Goal: Communication & Community: Ask a question

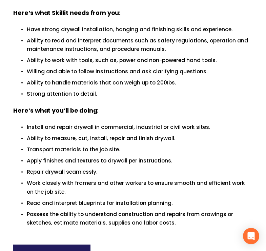
scroll to position [329, 0]
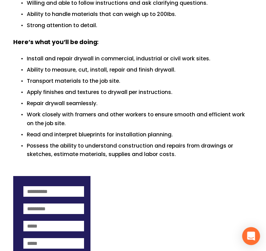
click at [255, 237] on div "Open Intercom Messenger" at bounding box center [251, 236] width 18 height 18
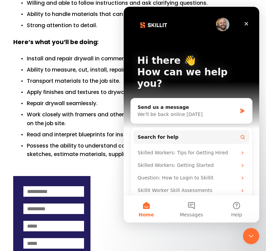
scroll to position [0, 0]
click at [190, 204] on button "Messages" at bounding box center [191, 208] width 45 height 27
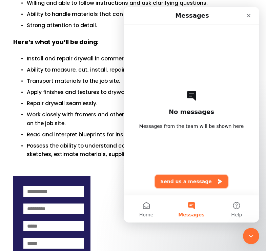
click at [190, 180] on button "Send us a message" at bounding box center [191, 181] width 73 height 14
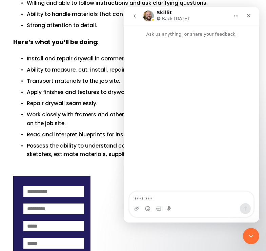
click at [179, 204] on div "Intercom messenger" at bounding box center [191, 208] width 124 height 11
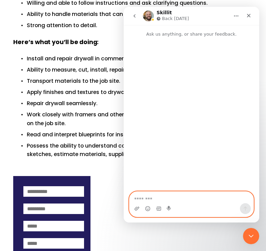
click at [179, 202] on textarea "Message…" at bounding box center [191, 197] width 124 height 12
type textarea "**"
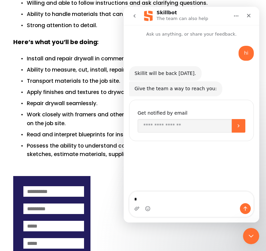
type textarea "**"
type textarea "******"
type textarea "****"
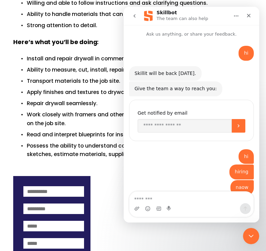
scroll to position [11, 0]
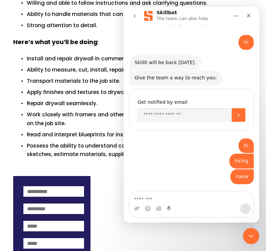
click at [171, 205] on div "Intercom messenger" at bounding box center [169, 208] width 5 height 11
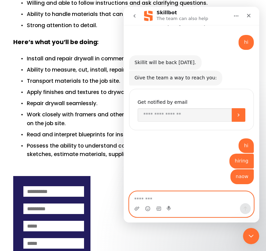
click at [170, 202] on textarea "Message…" at bounding box center [191, 197] width 124 height 12
type textarea "***"
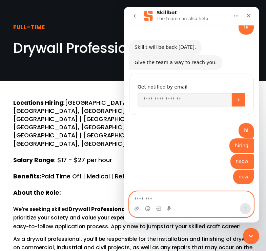
scroll to position [0, 0]
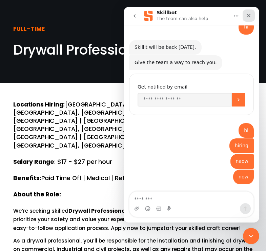
click at [249, 15] on icon "Close" at bounding box center [249, 16] width 4 height 4
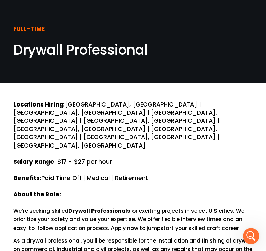
scroll to position [26, 0]
click at [251, 237] on icon "Open Intercom Messenger" at bounding box center [251, 235] width 8 height 9
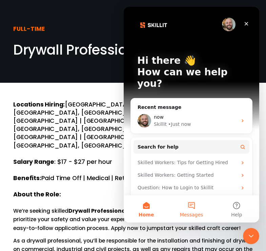
click at [185, 202] on button "Messages" at bounding box center [191, 208] width 45 height 27
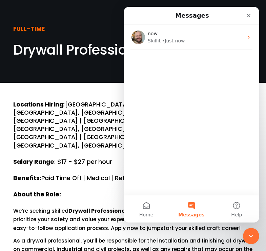
click at [192, 167] on div "now Skillit • Just now" at bounding box center [191, 110] width 135 height 170
click at [191, 206] on button "Messages" at bounding box center [191, 208] width 45 height 27
click at [191, 203] on button "Messages" at bounding box center [191, 208] width 45 height 27
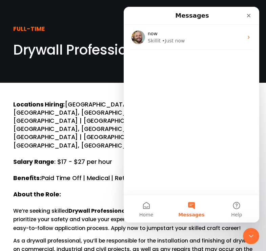
click at [191, 203] on button "Messages" at bounding box center [191, 208] width 45 height 27
click at [192, 202] on button "Messages" at bounding box center [191, 208] width 45 height 27
click at [192, 201] on button "Messages" at bounding box center [191, 208] width 45 height 27
click at [167, 181] on div "now Skillit • Just now" at bounding box center [191, 110] width 135 height 170
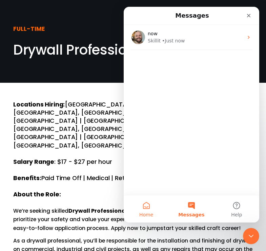
click at [147, 205] on button "Home" at bounding box center [146, 208] width 45 height 27
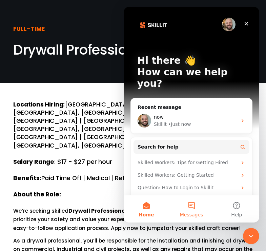
click at [188, 204] on button "Messages" at bounding box center [191, 208] width 45 height 27
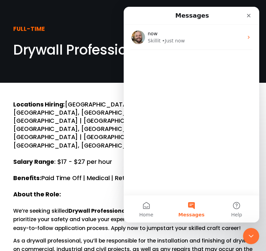
click at [188, 202] on button "Messages" at bounding box center [191, 208] width 45 height 27
click at [189, 202] on button "Messages" at bounding box center [191, 208] width 45 height 27
click at [188, 202] on button "Messages" at bounding box center [191, 208] width 45 height 27
click at [252, 231] on icon "Close Intercom Messenger" at bounding box center [250, 235] width 8 height 8
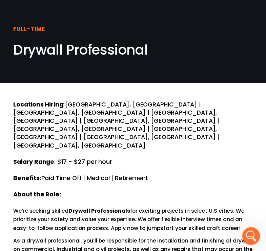
click at [252, 231] on icon "Open Intercom Messenger" at bounding box center [249, 234] width 11 height 11
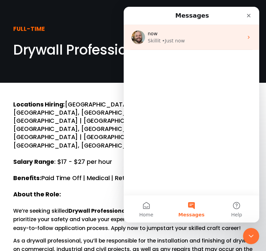
click at [189, 41] on div "Skillit • Just now" at bounding box center [195, 40] width 95 height 7
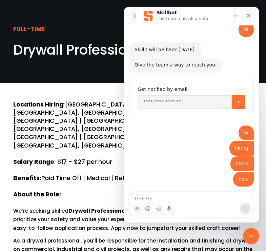
scroll to position [26, 0]
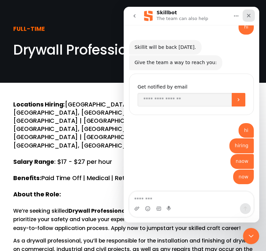
click at [250, 14] on icon "Close" at bounding box center [249, 16] width 4 height 4
